Goal: Find specific page/section: Find specific page/section

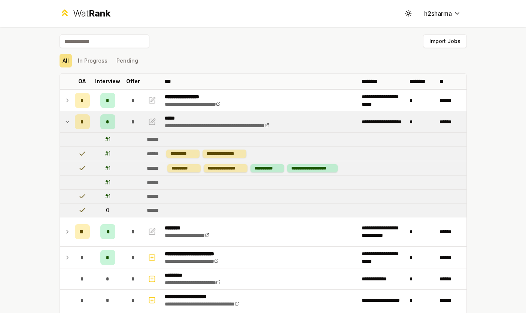
scroll to position [1110, 0]
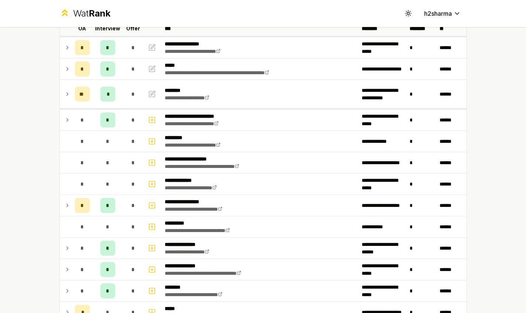
scroll to position [60, 0]
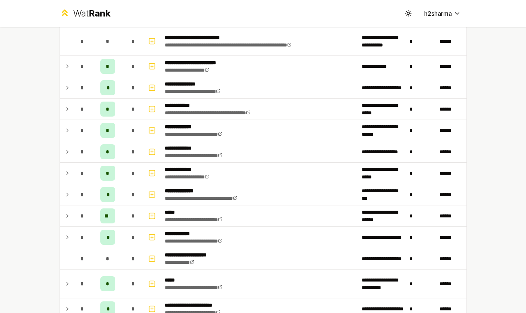
scroll to position [457, 0]
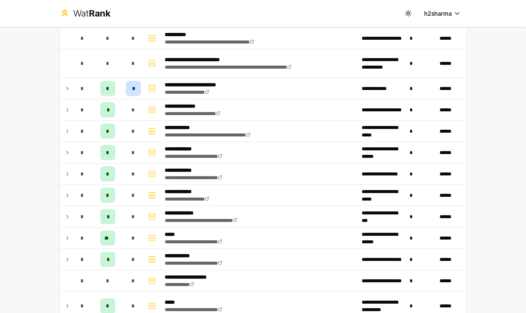
scroll to position [433, 0]
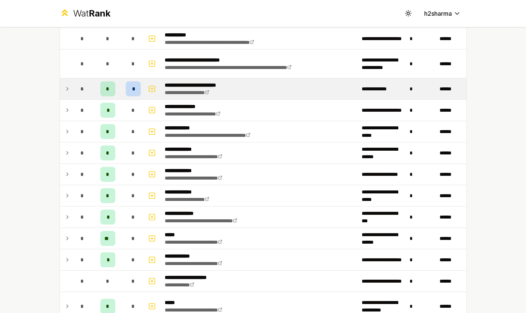
click at [69, 88] on icon at bounding box center [67, 88] width 6 height 9
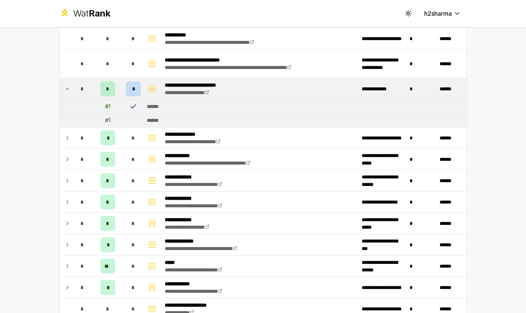
click at [66, 89] on icon at bounding box center [67, 88] width 6 height 9
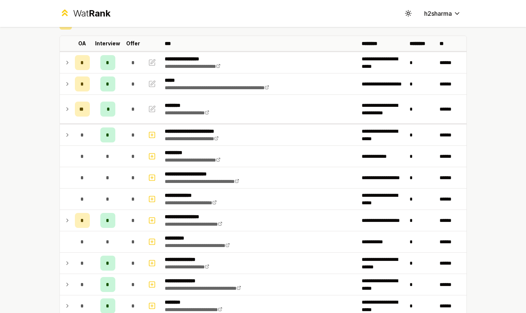
scroll to position [31, 0]
